Goal: Task Accomplishment & Management: Manage account settings

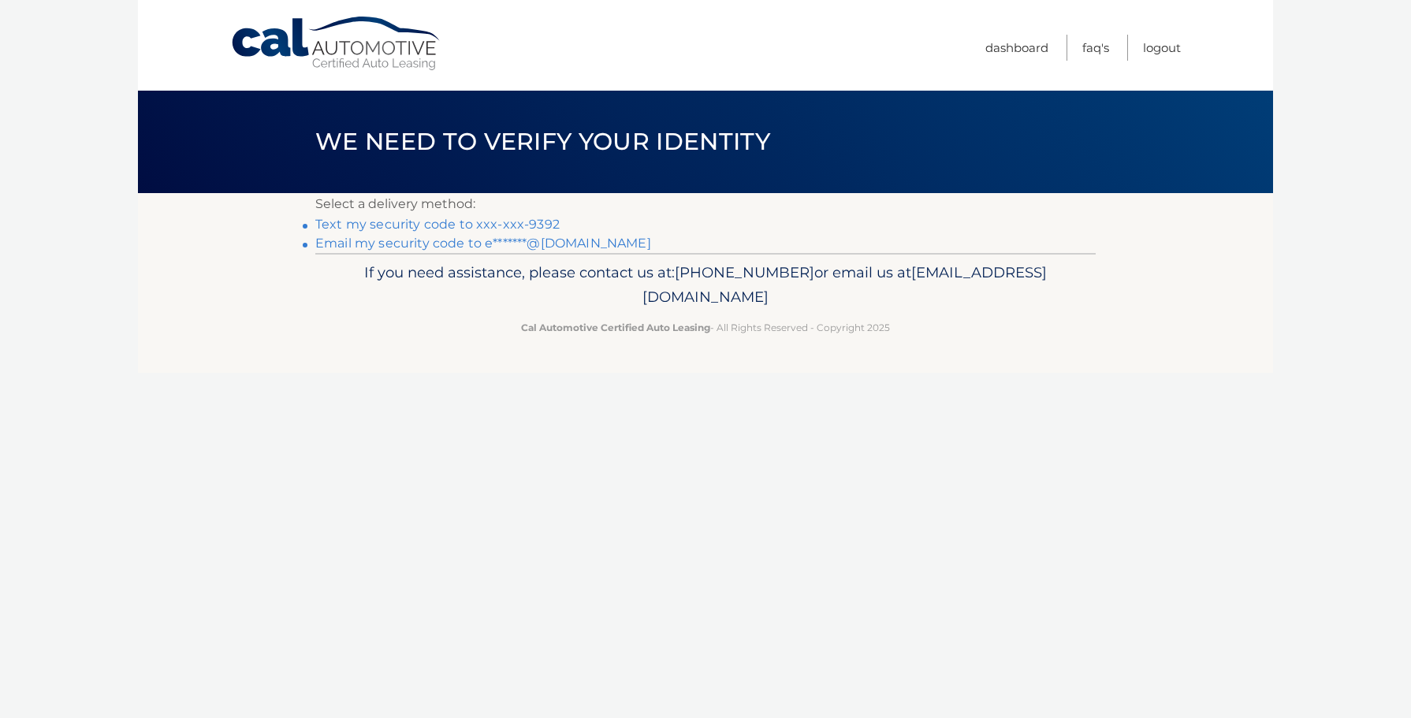
click at [523, 225] on link "Text my security code to xxx-xxx-9392" at bounding box center [437, 224] width 244 height 15
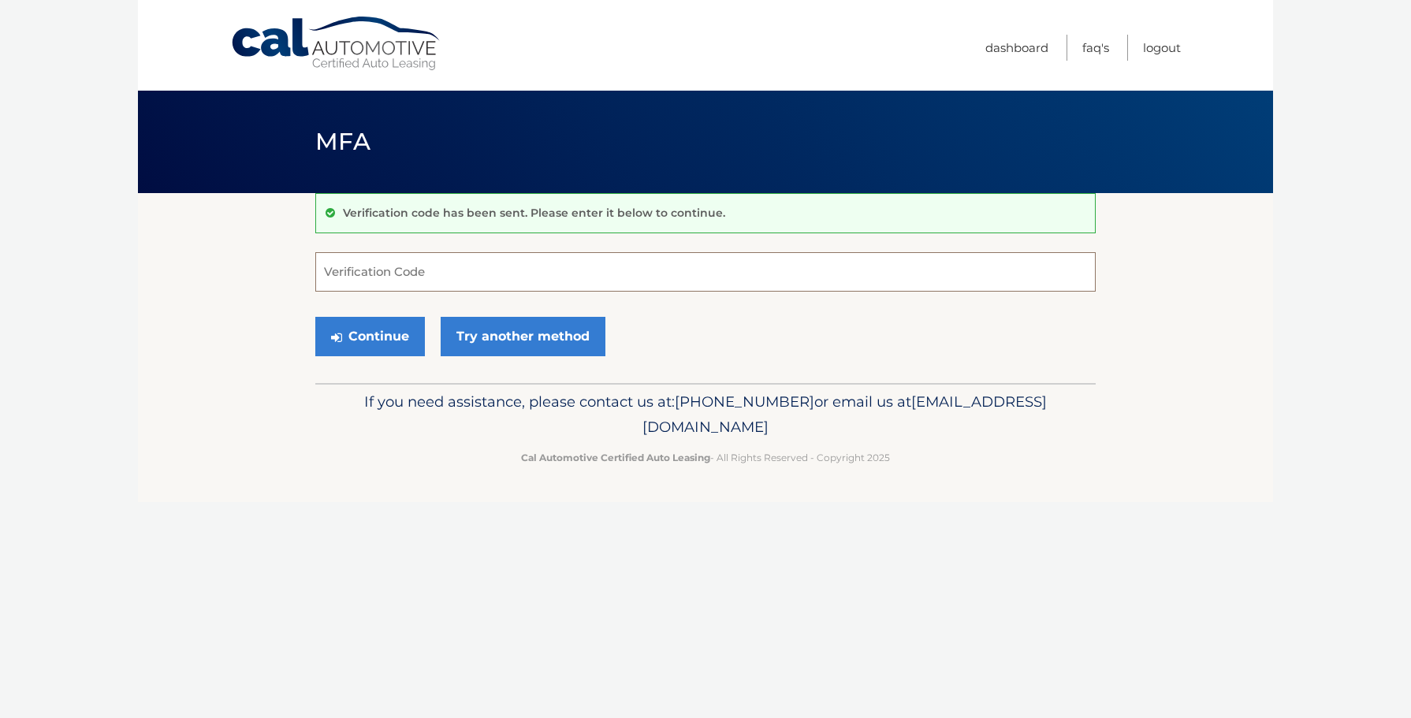
click at [512, 285] on input "Verification Code" at bounding box center [705, 271] width 780 height 39
type input "253966"
click at [359, 331] on button "Continue" at bounding box center [370, 336] width 110 height 39
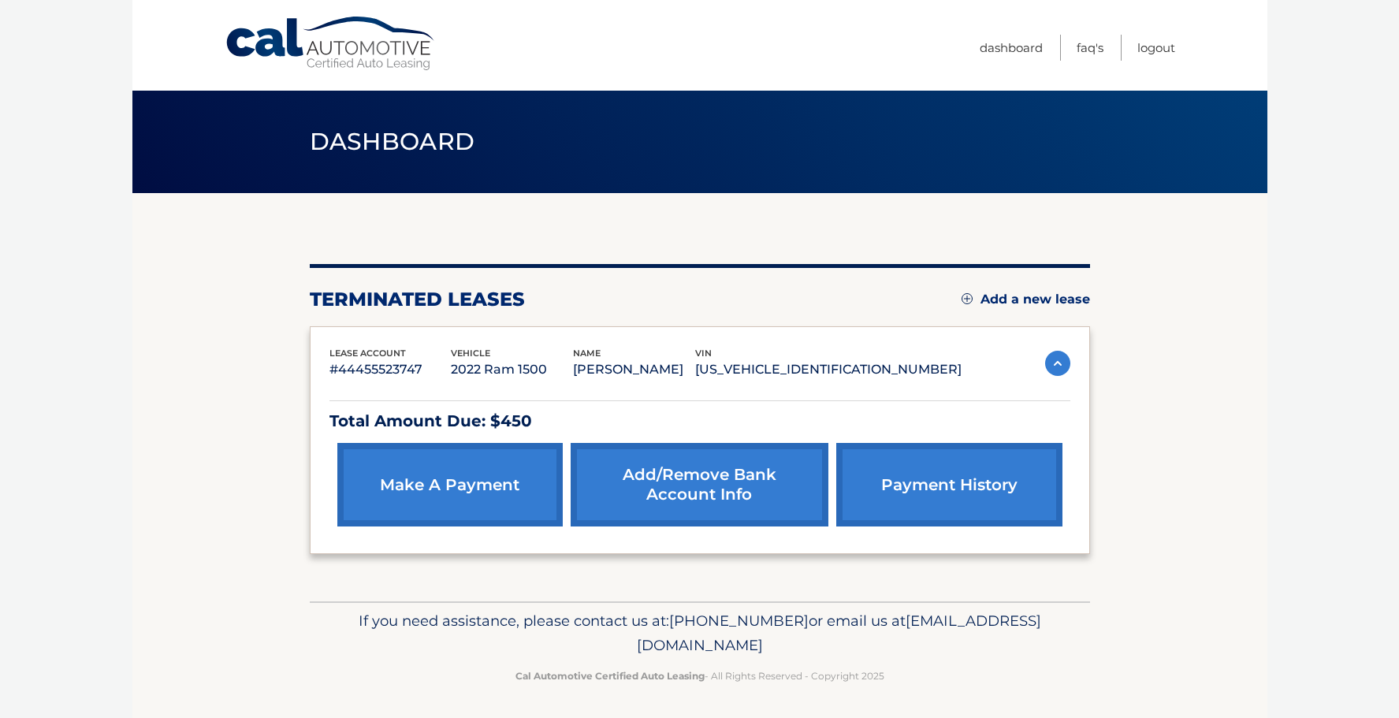
click at [460, 501] on link "make a payment" at bounding box center [449, 485] width 225 height 84
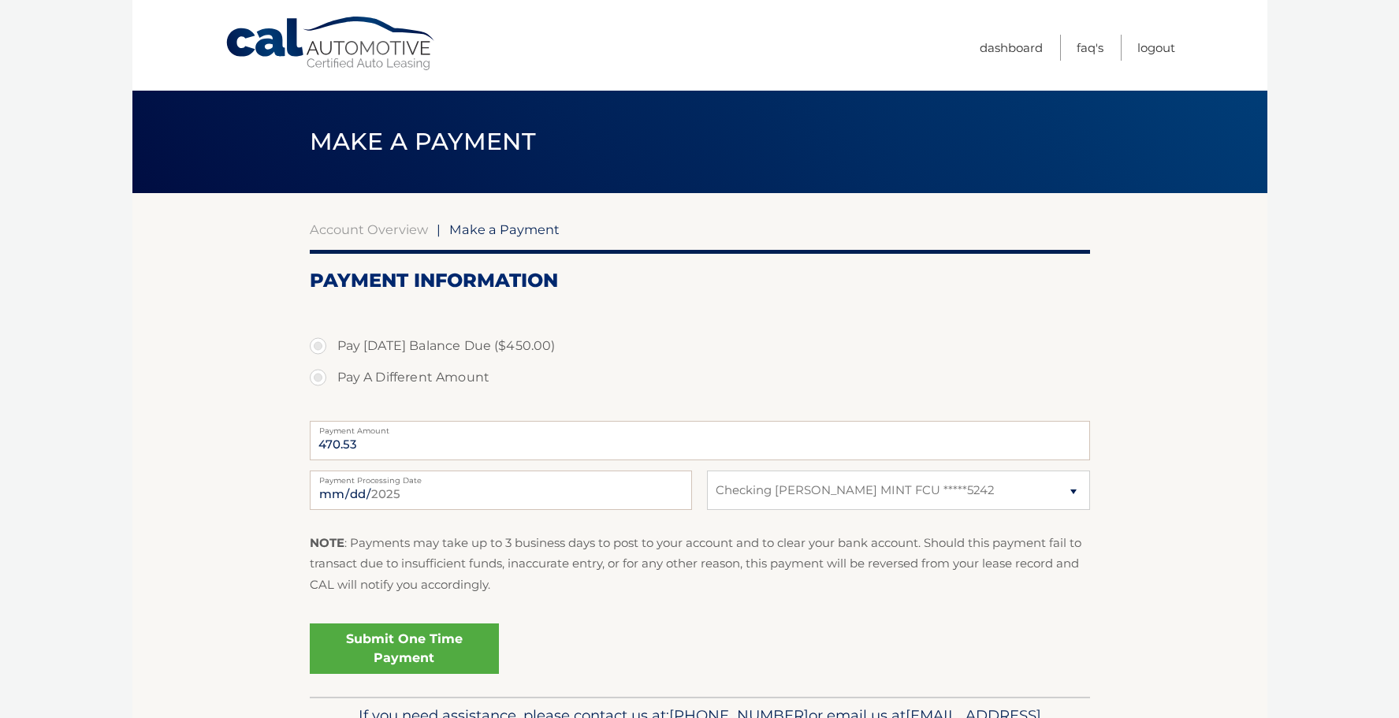
select select "ZThlYTRhODAtNzRhZS00MzhiLWI2MTgtOTI2MWJmNDBmYjM4"
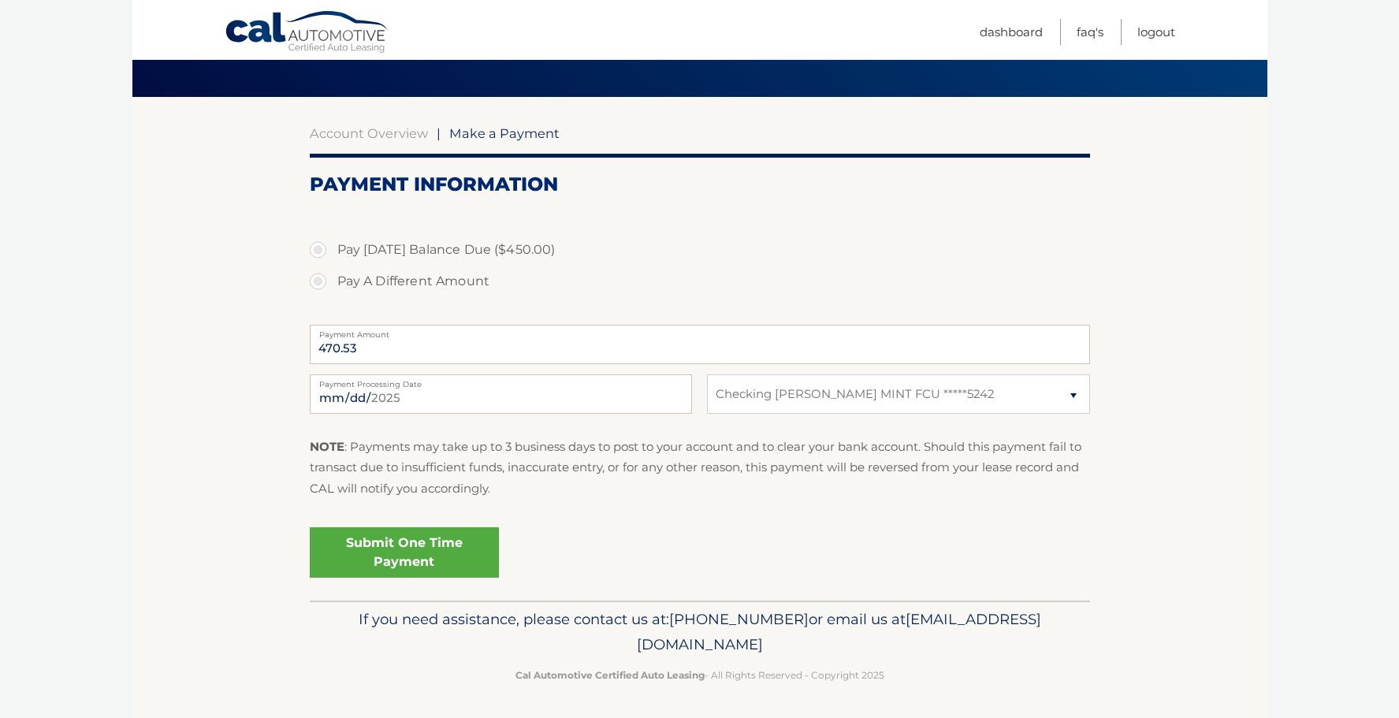
scroll to position [98, 0]
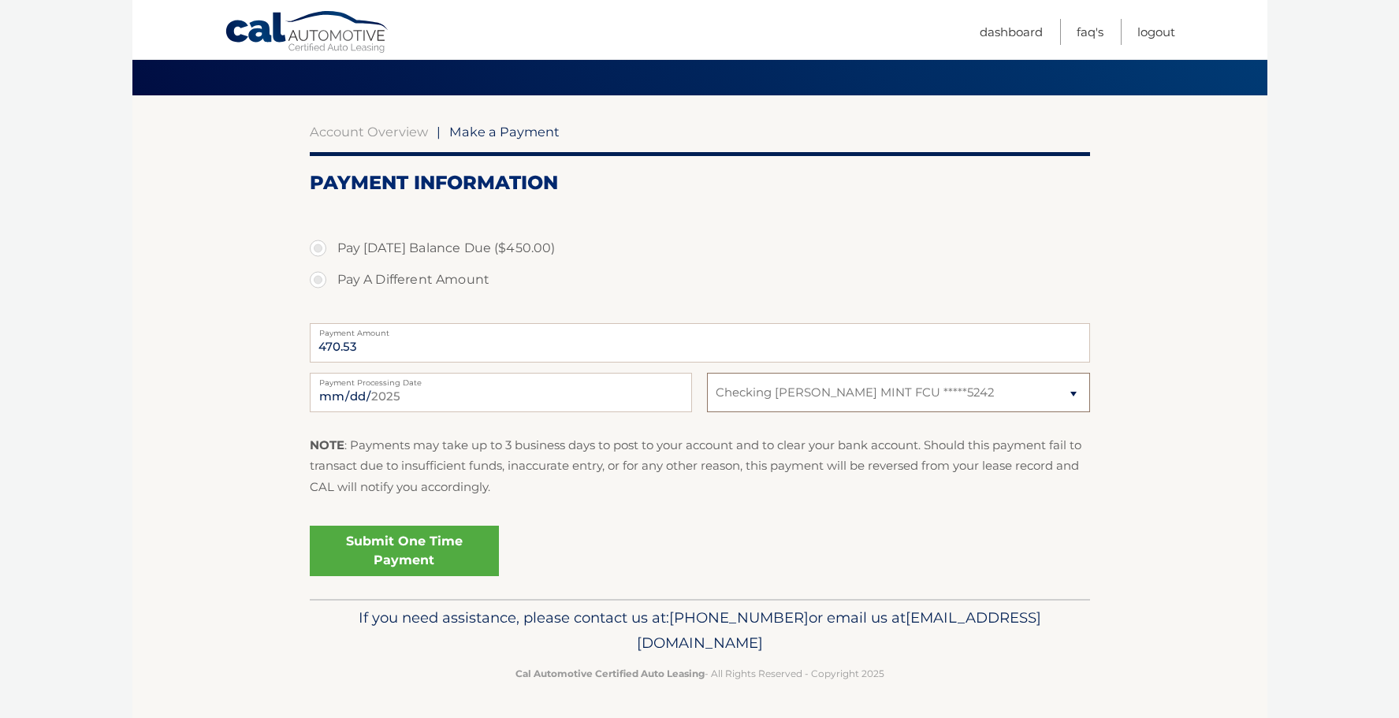
click at [1072, 393] on select "Select Bank Account Checking FRANKLIN MINT FCU *****5242" at bounding box center [898, 392] width 382 height 39
click at [1166, 405] on section "Account Overview | Make a Payment Payment Information Pay [DATE] Balance Due ($…" at bounding box center [699, 347] width 1135 height 504
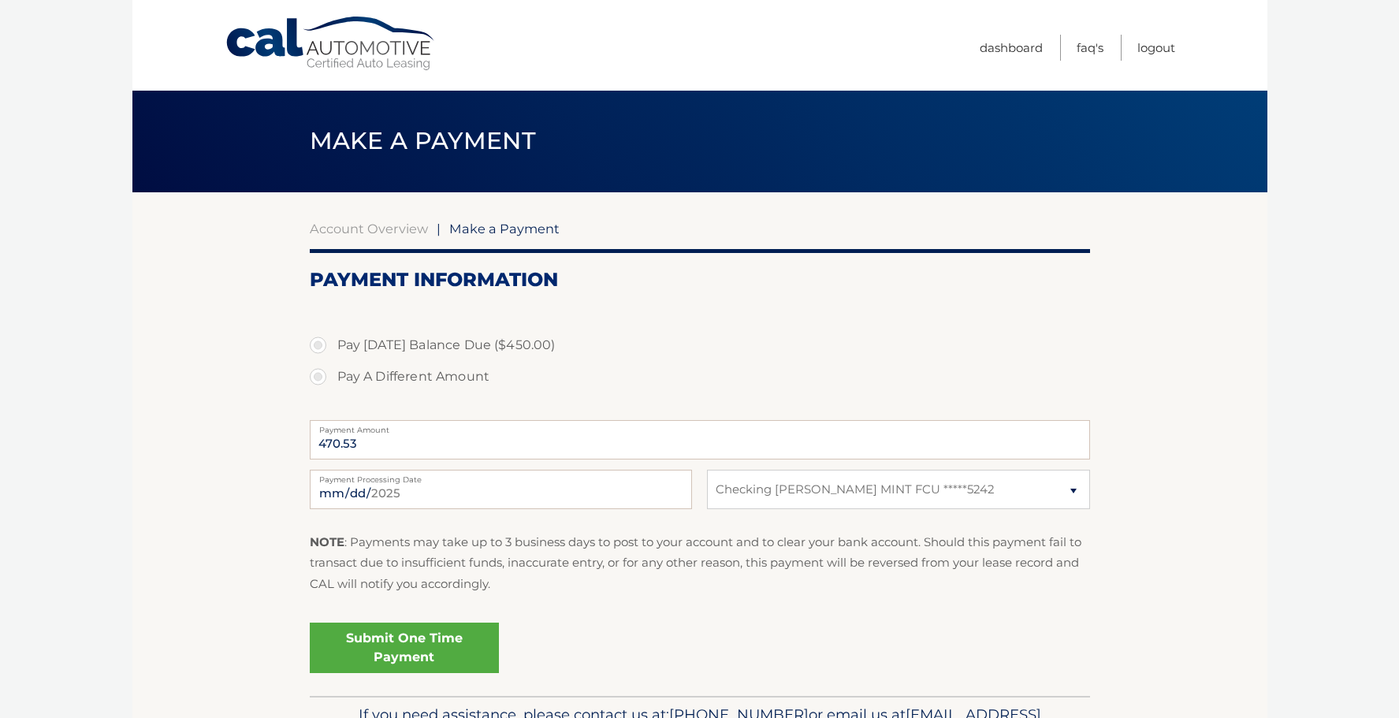
scroll to position [0, 0]
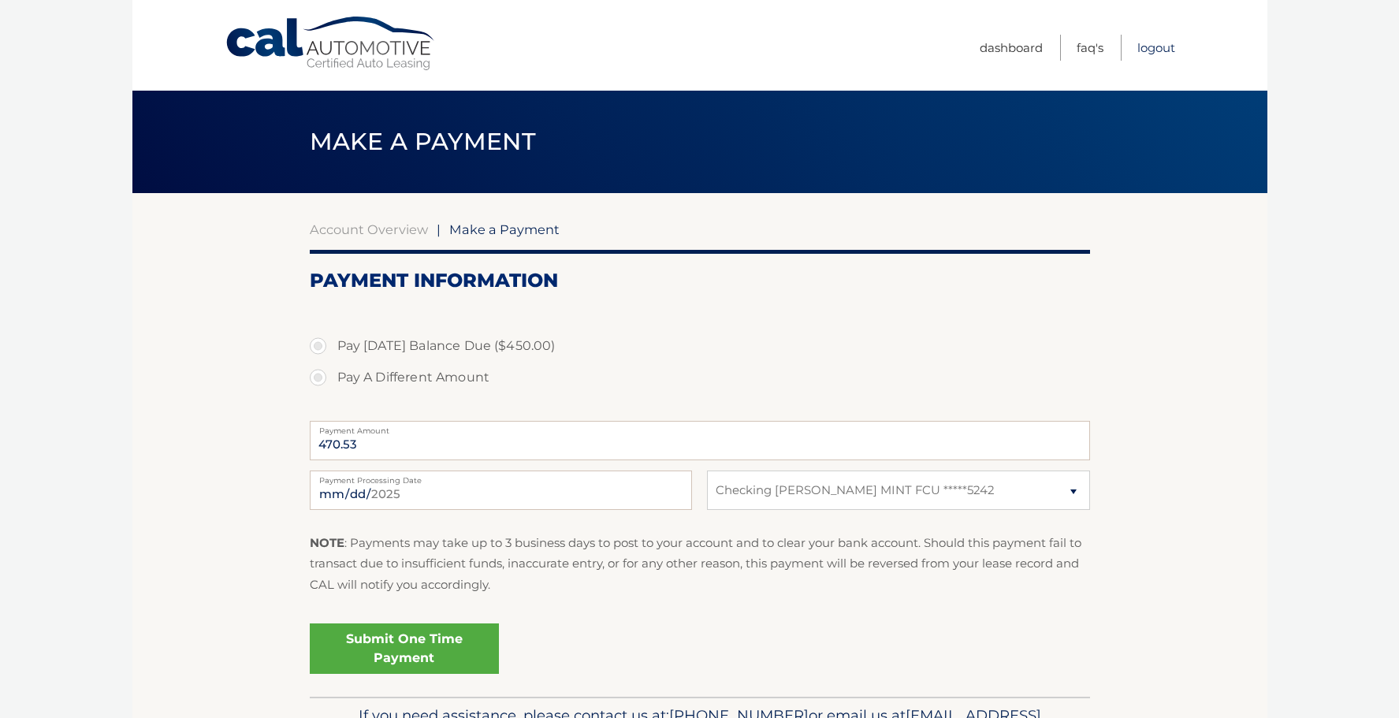
click at [1163, 48] on link "Logout" at bounding box center [1157, 48] width 38 height 26
